Goal: Find specific page/section: Find specific page/section

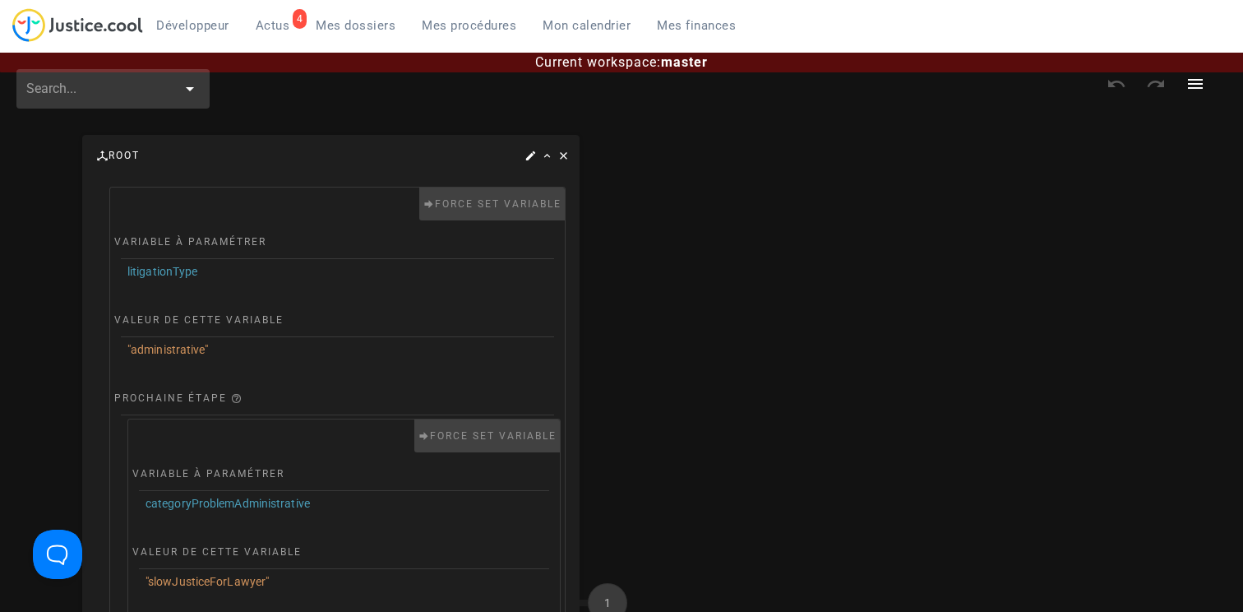
click at [449, 28] on span "Mes procédures" at bounding box center [469, 25] width 95 height 15
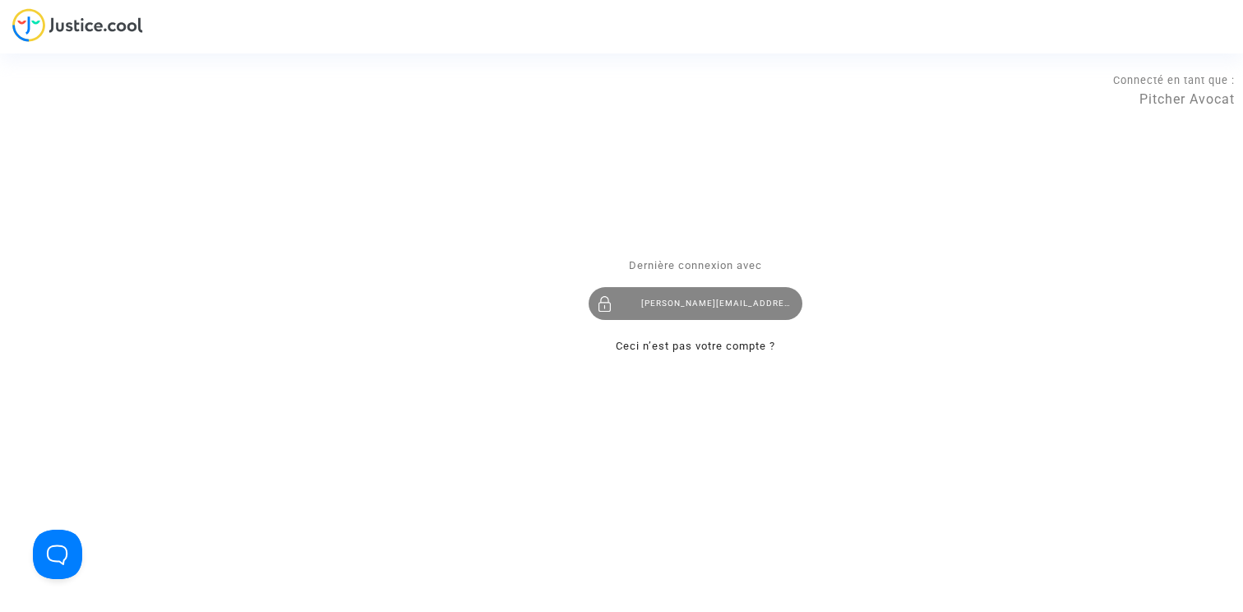
click at [661, 317] on div "claire+onboarding@justice.cool" at bounding box center [696, 304] width 214 height 33
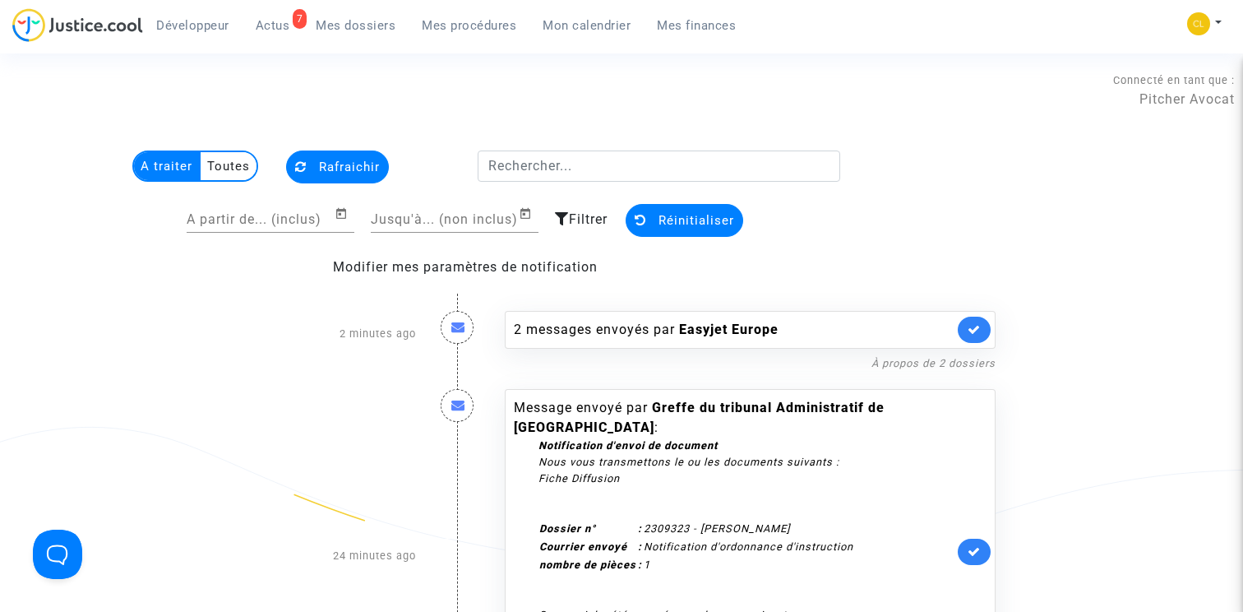
click at [583, 217] on span "Filtrer" at bounding box center [588, 219] width 39 height 16
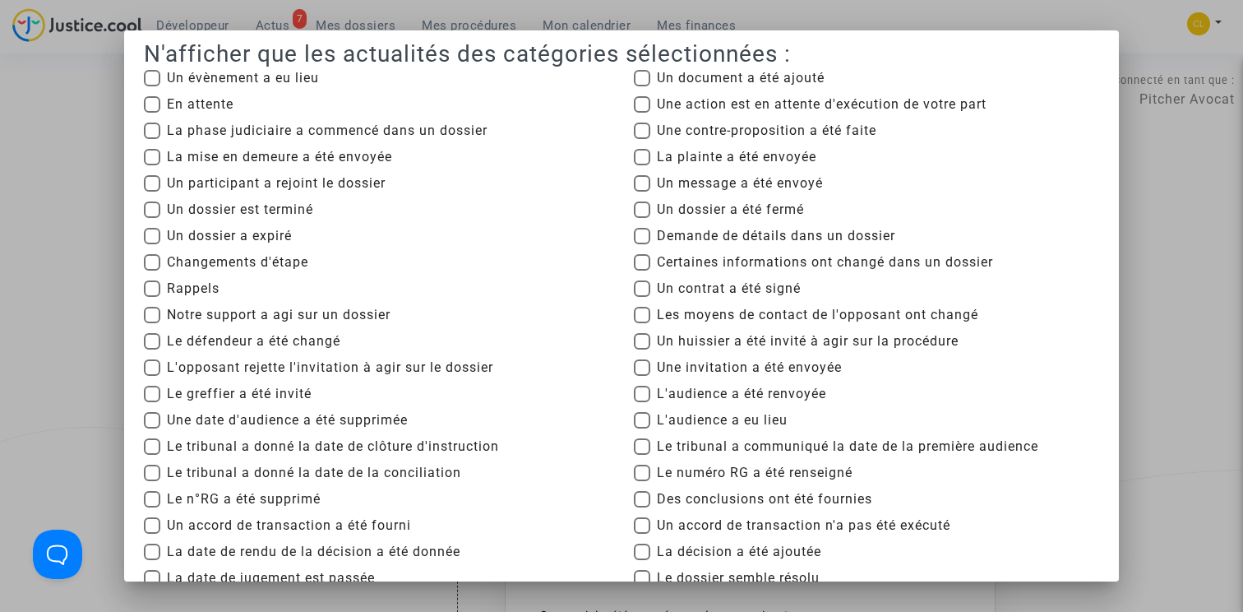
scroll to position [2, 0]
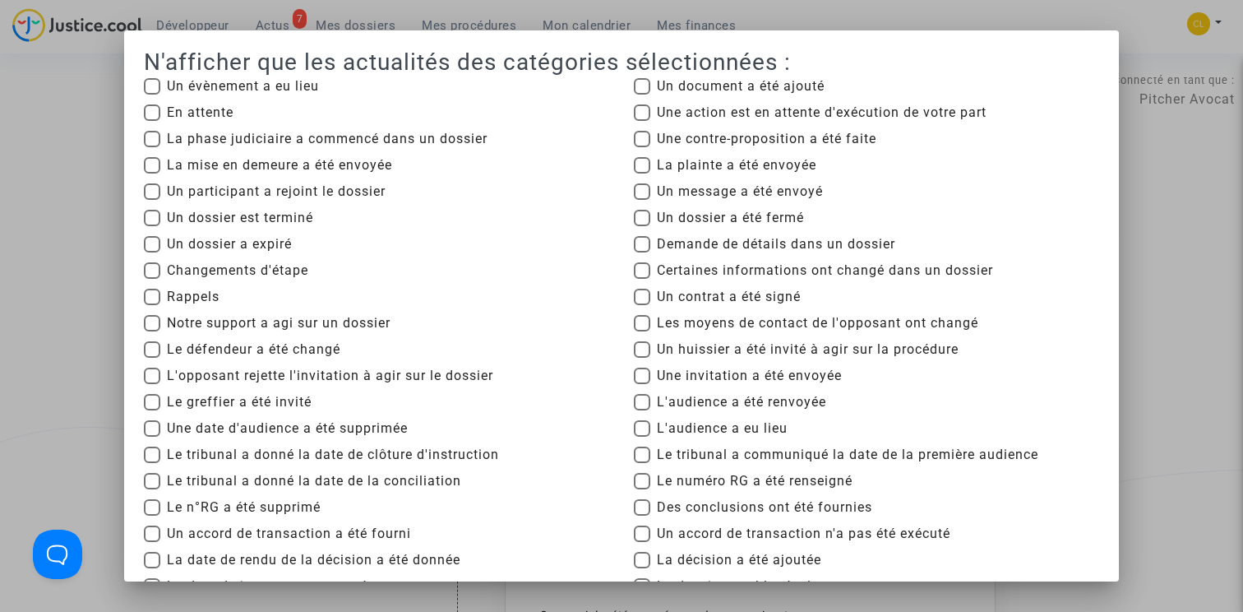
click at [1196, 174] on div at bounding box center [621, 306] width 1243 height 612
